Goal: Transaction & Acquisition: Book appointment/travel/reservation

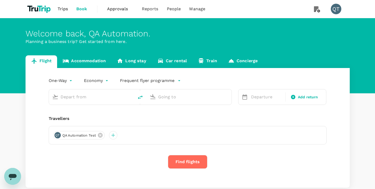
type input "roundtrip"
type input "Ngurah Rai Intl (DPS)"
type input "Adi Soemarmo Intl (SOC)"
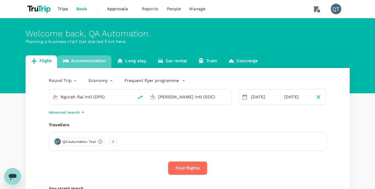
click at [91, 62] on link "Accommodation" at bounding box center [84, 61] width 54 height 13
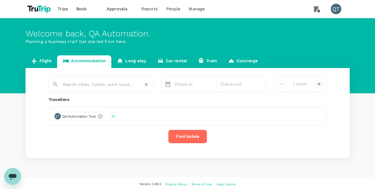
type input "3 rooms"
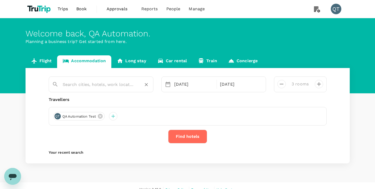
click at [112, 86] on input "text" at bounding box center [99, 84] width 73 height 8
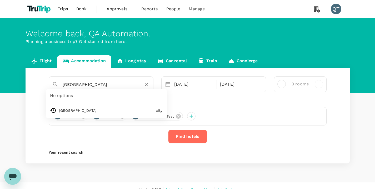
drag, startPoint x: 107, startPoint y: 85, endPoint x: 44, endPoint y: 76, distance: 63.5
click at [44, 76] on div "Singapore No options Singapore city 18 Aug 21 Aug 3 rooms Travellers NU New Use…" at bounding box center [188, 115] width 325 height 95
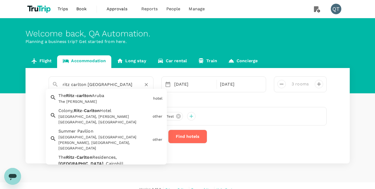
drag, startPoint x: 116, startPoint y: 85, endPoint x: 86, endPoint y: 83, distance: 30.1
click at [86, 83] on input "ritz carlton singapore" at bounding box center [99, 84] width 73 height 8
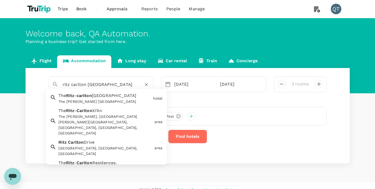
type input "The Ritz-carlton Rancho Mirage"
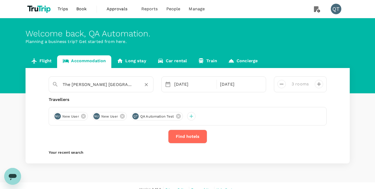
click at [146, 85] on icon "Clear" at bounding box center [146, 84] width 5 height 5
click at [111, 85] on input "text" at bounding box center [99, 84] width 73 height 8
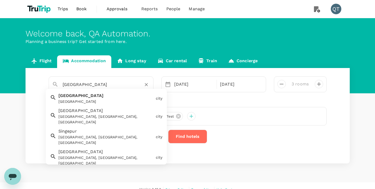
click at [104, 100] on div "[GEOGRAPHIC_DATA]" at bounding box center [105, 102] width 95 height 6
type input "[GEOGRAPHIC_DATA]"
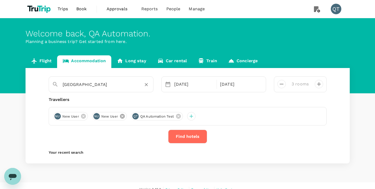
click at [122, 116] on icon at bounding box center [122, 116] width 5 height 5
click at [282, 86] on icon "decrease" at bounding box center [282, 84] width 6 height 6
type input "1 room"
click at [195, 135] on button "Find hotels" at bounding box center [187, 137] width 39 height 14
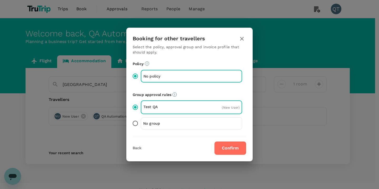
click at [225, 149] on button "Confirm" at bounding box center [230, 148] width 32 height 14
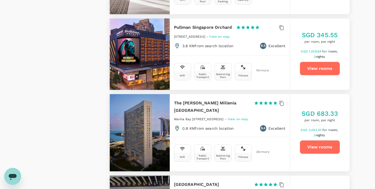
scroll to position [652, 0]
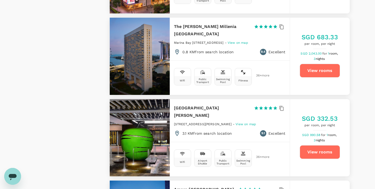
click at [333, 66] on button "View rooms" at bounding box center [320, 71] width 40 height 14
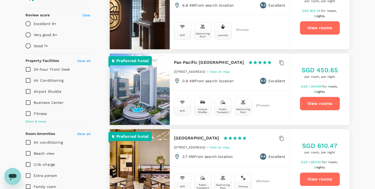
scroll to position [0, 0]
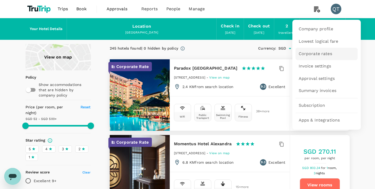
click at [327, 56] on span "Corporate rates" at bounding box center [315, 54] width 33 height 6
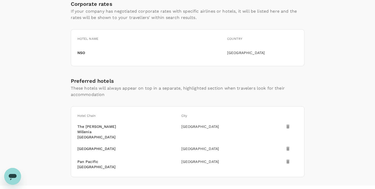
scroll to position [106, 0]
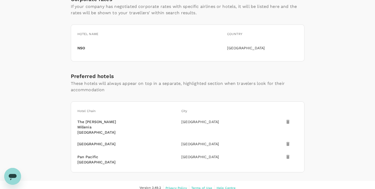
click at [290, 141] on icon at bounding box center [288, 143] width 5 height 5
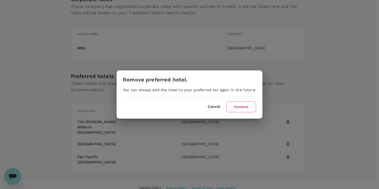
click at [240, 107] on button "Remove" at bounding box center [242, 106] width 30 height 11
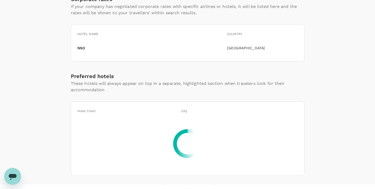
scroll to position [89, 0]
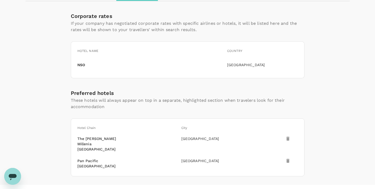
click at [289, 159] on icon at bounding box center [288, 161] width 3 height 4
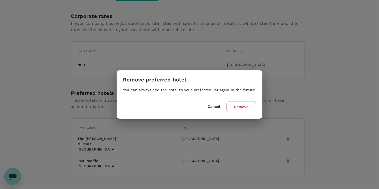
click at [213, 108] on button "Cancel" at bounding box center [214, 107] width 12 height 4
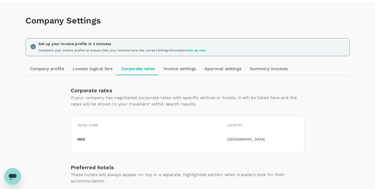
scroll to position [0, 0]
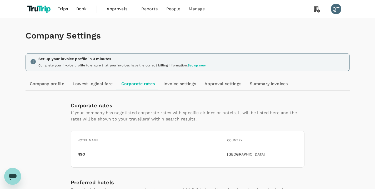
click at [87, 10] on link "Book" at bounding box center [81, 9] width 19 height 18
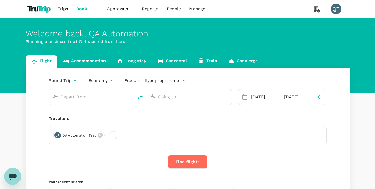
type input "Ngurah Rai Intl (DPS)"
type input "Adi Soemarmo Intl (SOC)"
type input "Ngurah Rai Intl (DPS)"
type input "Adi Soemarmo Intl (SOC)"
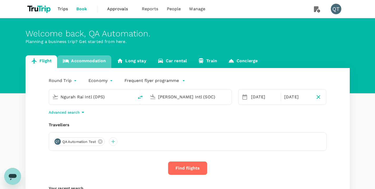
click at [92, 58] on link "Accommodation" at bounding box center [84, 61] width 54 height 13
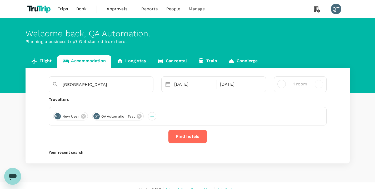
click at [190, 135] on button "Find hotels" at bounding box center [187, 137] width 39 height 14
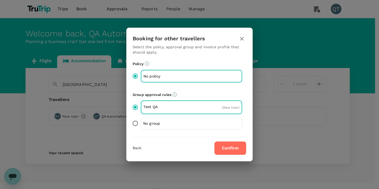
click at [228, 150] on button "Confirm" at bounding box center [230, 148] width 32 height 14
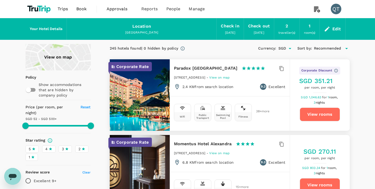
click at [325, 109] on button "View rooms" at bounding box center [320, 114] width 40 height 14
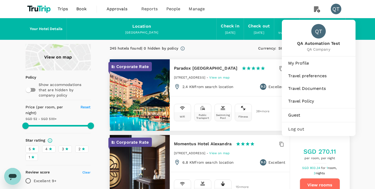
click at [308, 127] on span "Log out" at bounding box center [318, 129] width 61 height 6
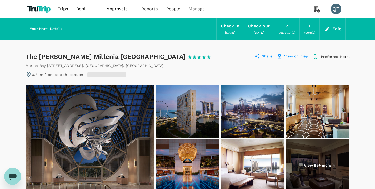
click at [334, 57] on p "Preferred Hotel" at bounding box center [335, 56] width 29 height 5
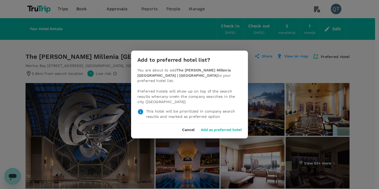
click at [229, 128] on button "Add as preferred hotel" at bounding box center [221, 130] width 41 height 4
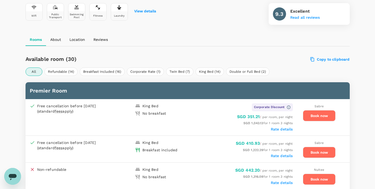
scroll to position [232, 0]
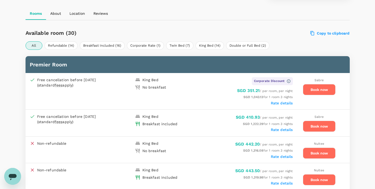
click at [138, 36] on h6 "Available room (30)" at bounding box center [120, 33] width 188 height 8
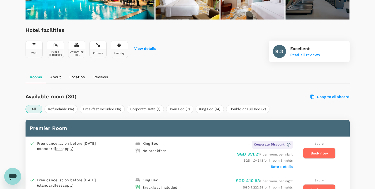
scroll to position [135, 0]
